Goal: Register for event/course

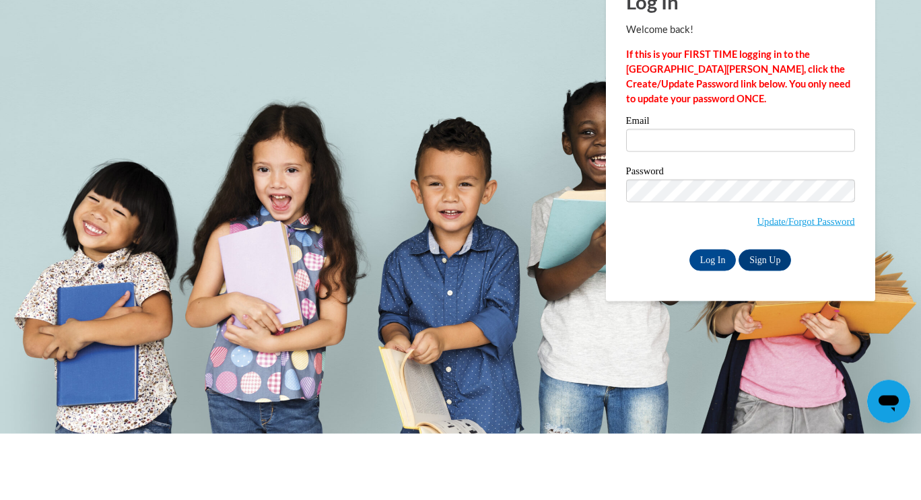
click at [826, 203] on input "Email" at bounding box center [740, 206] width 229 height 23
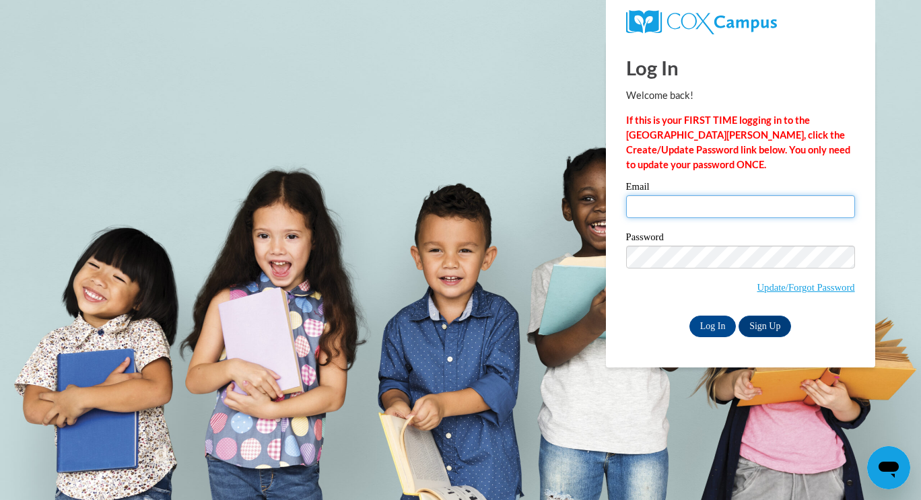
type input "katrinaclark2020@gmail.com"
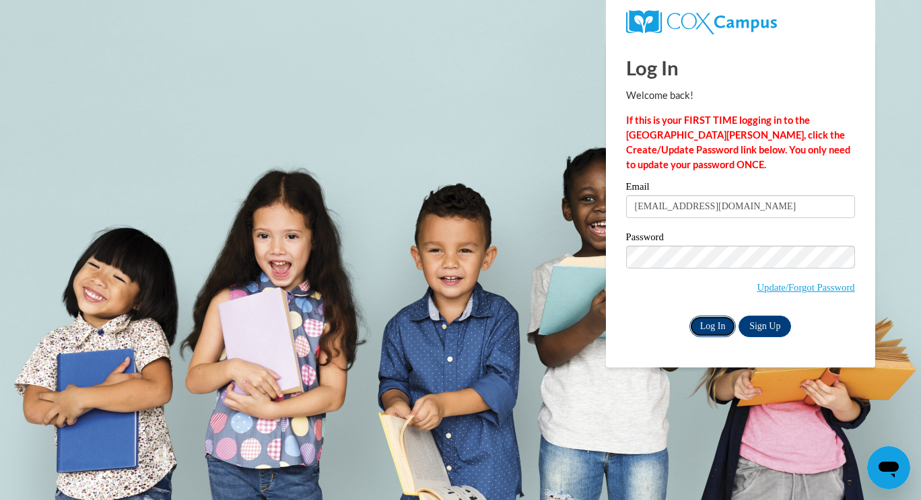
click at [706, 323] on input "Log In" at bounding box center [713, 327] width 47 height 22
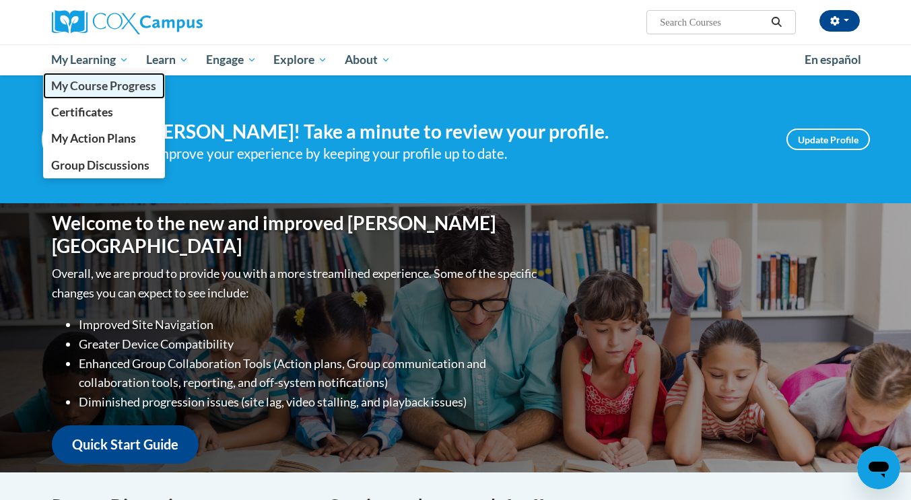
click at [106, 83] on span "My Course Progress" at bounding box center [103, 86] width 105 height 14
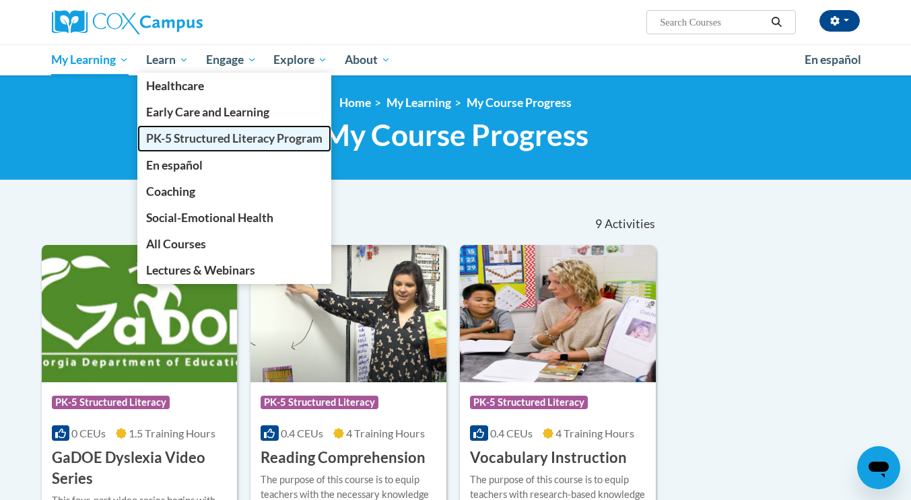
click at [183, 133] on span "PK-5 Structured Literacy Program" at bounding box center [234, 138] width 176 height 14
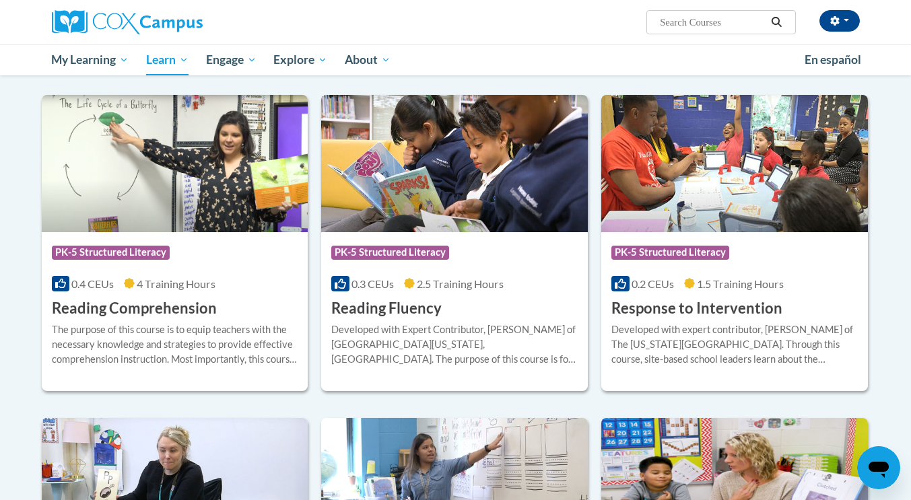
scroll to position [1111, 0]
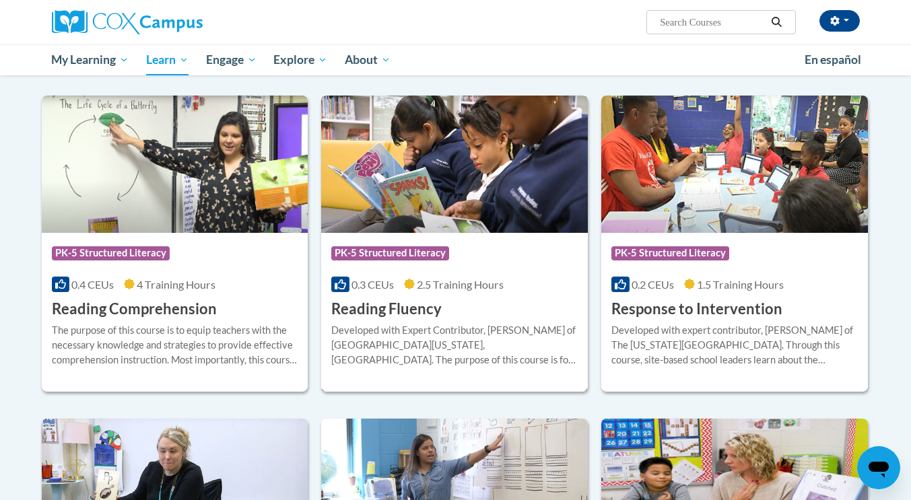
click at [412, 302] on h3 "Reading Fluency" at bounding box center [386, 309] width 110 height 21
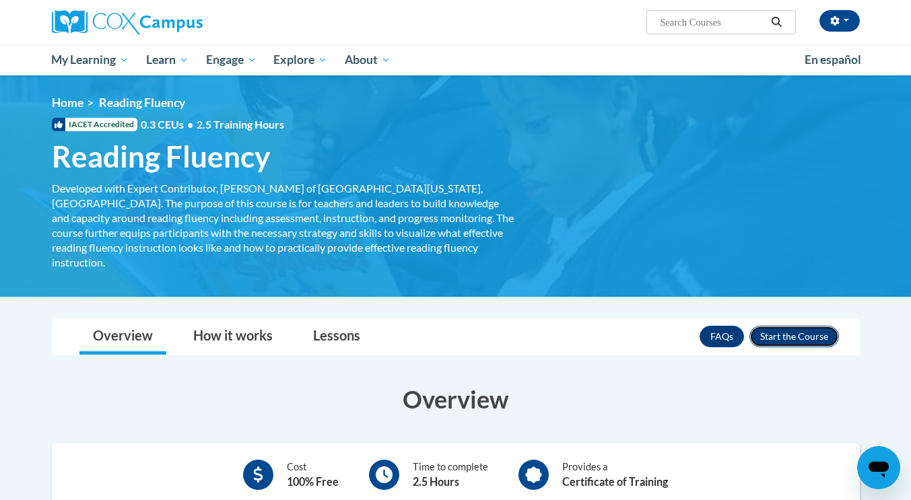
click at [784, 326] on button "Enroll" at bounding box center [795, 337] width 90 height 22
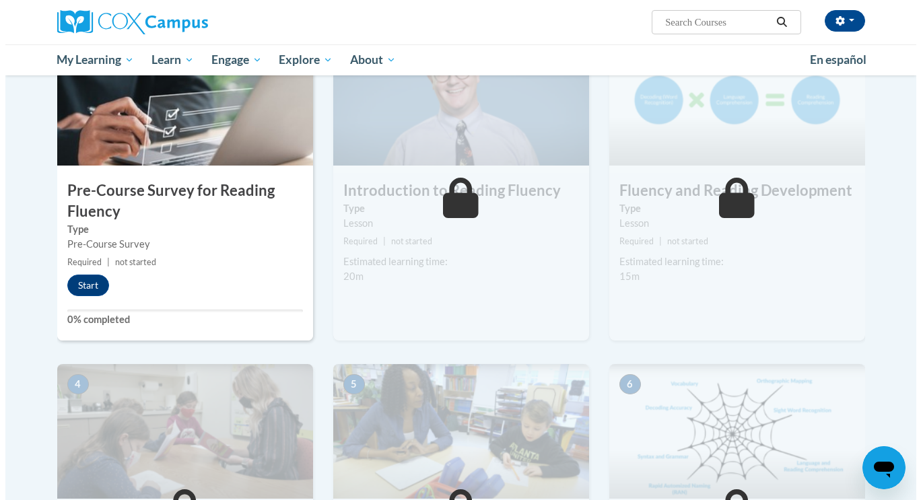
scroll to position [336, 0]
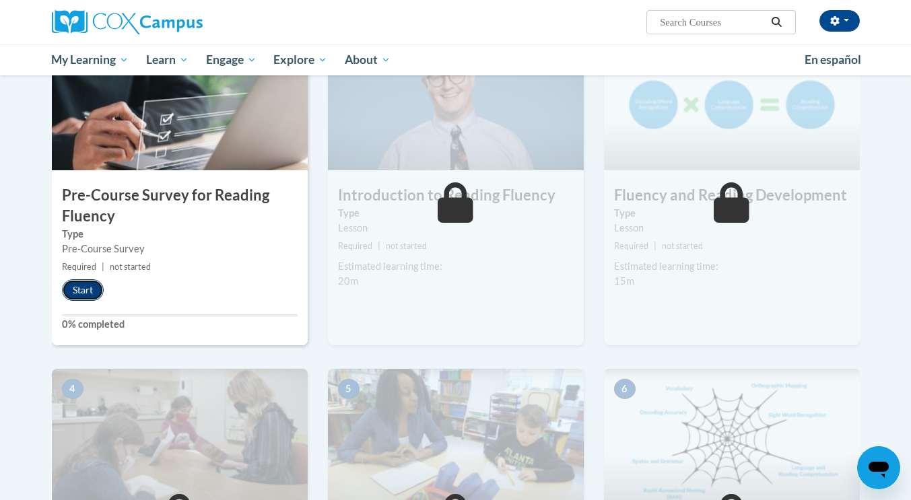
click at [77, 290] on button "Start" at bounding box center [83, 290] width 42 height 22
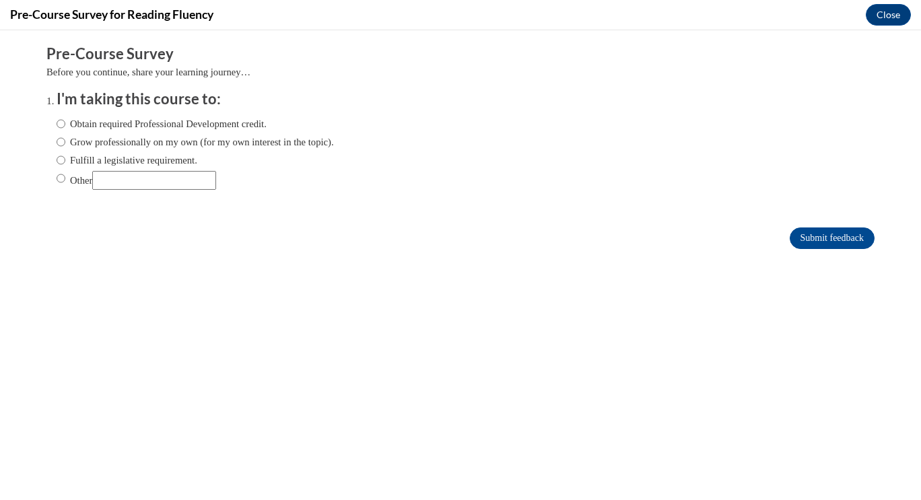
scroll to position [0, 0]
click at [105, 121] on label "Obtain required Professional Development credit." at bounding box center [162, 124] width 210 height 15
click at [65, 121] on input "Obtain required Professional Development credit." at bounding box center [61, 124] width 9 height 15
radio input "true"
click at [828, 238] on input "Submit feedback" at bounding box center [832, 239] width 85 height 22
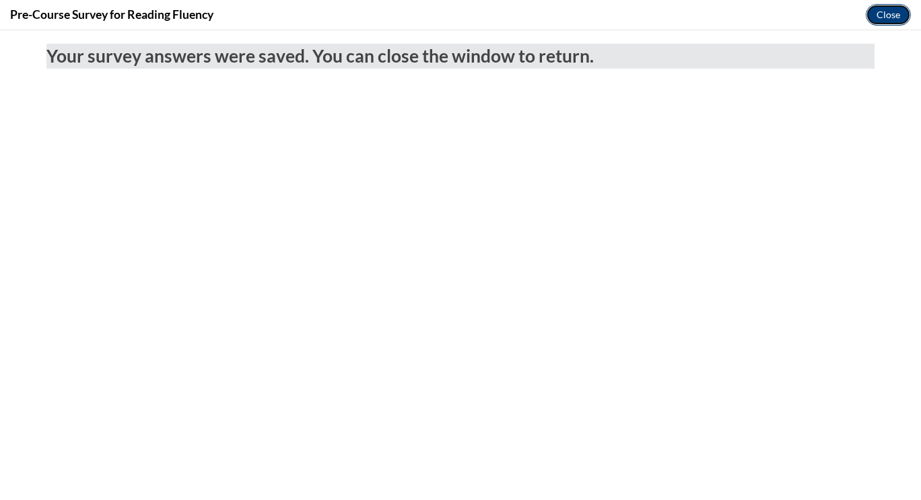
click at [897, 15] on button "Close" at bounding box center [888, 15] width 45 height 22
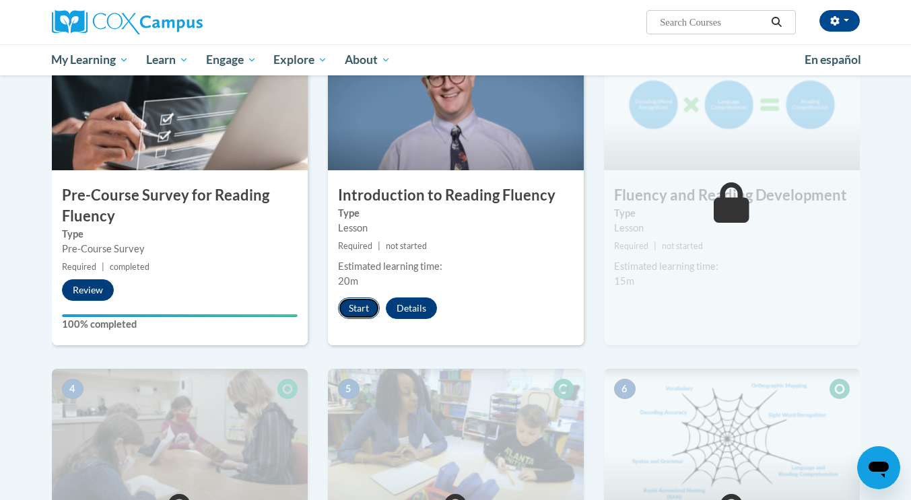
click at [366, 319] on button "Start" at bounding box center [359, 309] width 42 height 22
